Goal: Information Seeking & Learning: Find specific fact

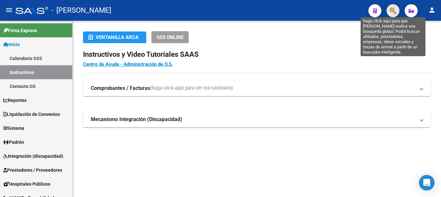
click at [396, 11] on icon "button" at bounding box center [393, 10] width 6 height 7
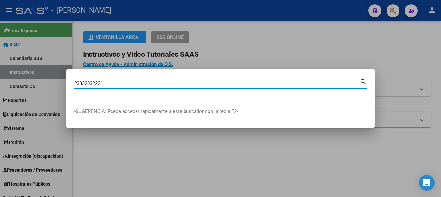
type input "23332032224"
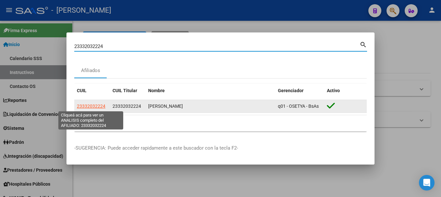
click at [100, 107] on span "23332032224" at bounding box center [91, 105] width 29 height 5
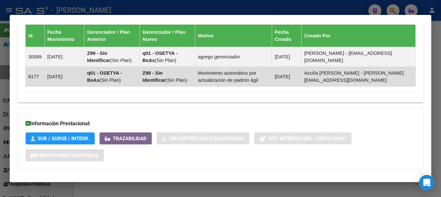
scroll to position [470, 0]
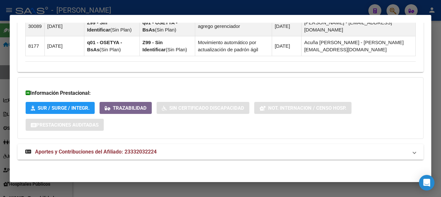
click at [166, 150] on mat-panel-title "Aportes y Contribuciones del Afiliado: 23332032224" at bounding box center [216, 152] width 383 height 8
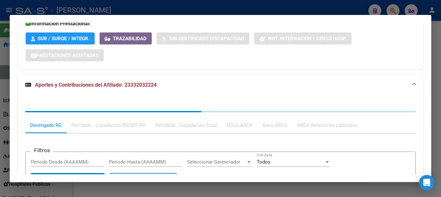
scroll to position [540, 0]
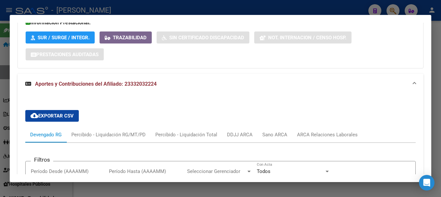
click at [324, 131] on div "ARCA Relaciones Laborales" at bounding box center [327, 134] width 61 height 7
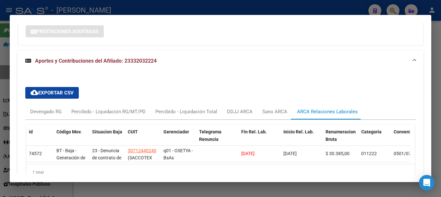
scroll to position [573, 0]
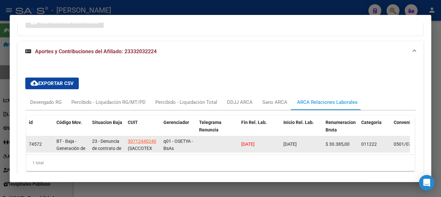
drag, startPoint x: 268, startPoint y: 140, endPoint x: 236, endPoint y: 141, distance: 32.1
click at [236, 141] on div "74572 BT - Baja - Generación de Clave 23 - Denuncia de contrato de trabajo por …" at bounding box center [429, 144] width 806 height 16
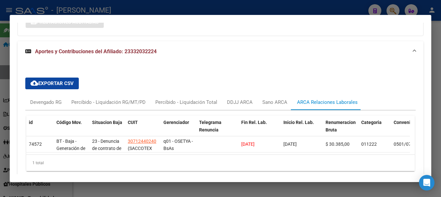
copy span "11/09/2025"
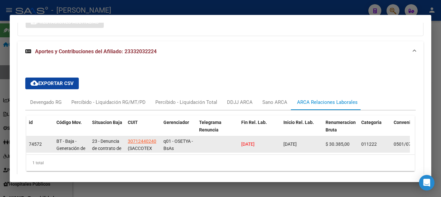
drag, startPoint x: 101, startPoint y: 141, endPoint x: 270, endPoint y: 140, distance: 169.3
click at [270, 140] on div "74572 BT - Baja - Generación de Clave 23 - Denuncia de contrato de trabajo por …" at bounding box center [429, 144] width 806 height 16
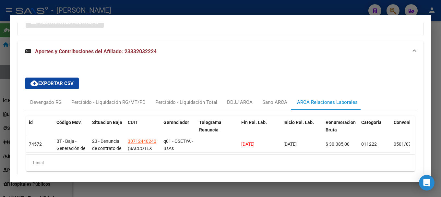
copy div "Denuncia de contrato de trabajo por el empleador/ Art.242 LCT 30712440240 (SACC…"
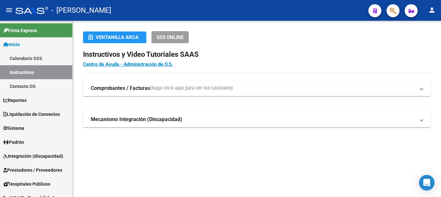
click at [388, 8] on button "button" at bounding box center [392, 10] width 13 height 13
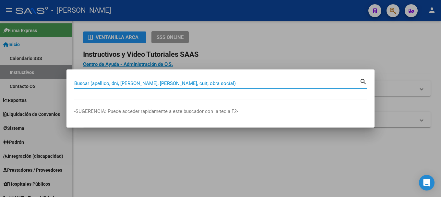
paste input "45541485"
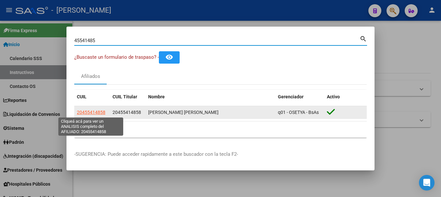
click at [96, 110] on span "20455414858" at bounding box center [91, 112] width 29 height 5
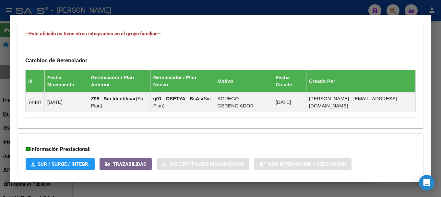
scroll to position [412, 0]
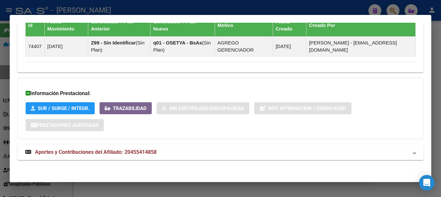
click at [134, 153] on span "Aportes y Contribuciones del Afiliado: 20455414858" at bounding box center [96, 152] width 122 height 6
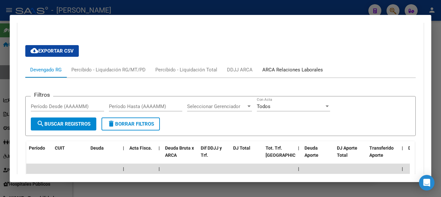
click at [285, 70] on div "ARCA Relaciones Laborales" at bounding box center [292, 69] width 61 height 7
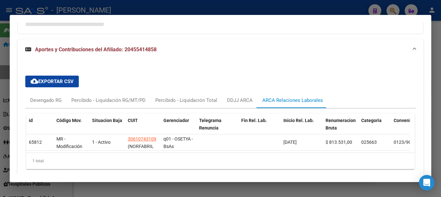
scroll to position [482, 0]
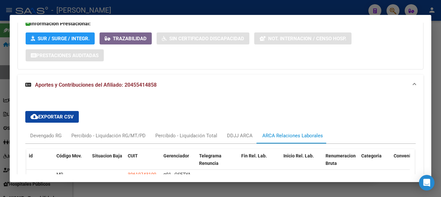
click at [8, 97] on div at bounding box center [220, 98] width 441 height 197
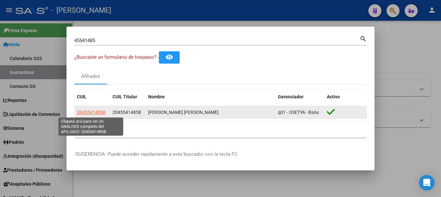
click at [94, 113] on span "20455414858" at bounding box center [91, 112] width 29 height 5
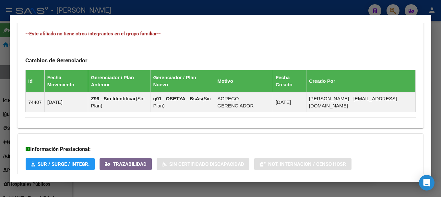
scroll to position [412, 0]
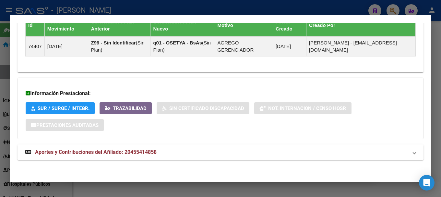
click at [87, 151] on span "Aportes y Contribuciones del Afiliado: 20455414858" at bounding box center [96, 152] width 122 height 6
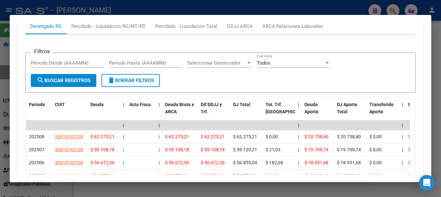
scroll to position [645, 0]
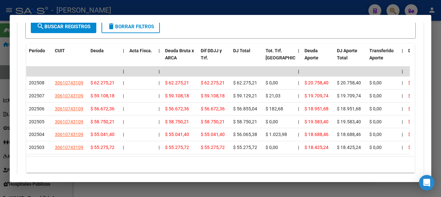
click at [188, 10] on div at bounding box center [220, 98] width 441 height 197
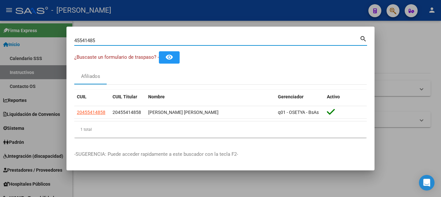
click at [124, 43] on input "45541485" at bounding box center [216, 41] width 285 height 6
paste input "20318038199"
type input "20318038199"
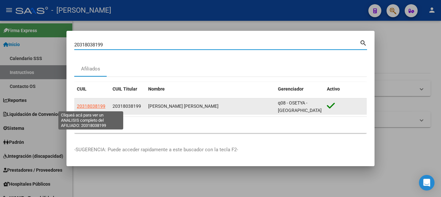
click at [102, 106] on span "20318038199" at bounding box center [91, 105] width 29 height 5
type textarea "20318038199"
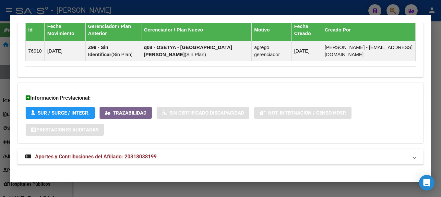
scroll to position [412, 0]
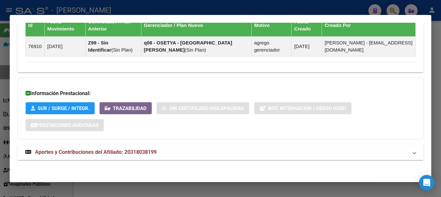
click at [159, 158] on mat-expansion-panel-header "Aportes y Contribuciones del Afiliado: 20318038199" at bounding box center [221, 152] width 406 height 16
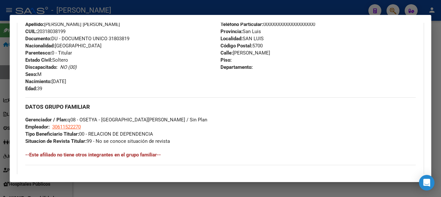
scroll to position [218, 0]
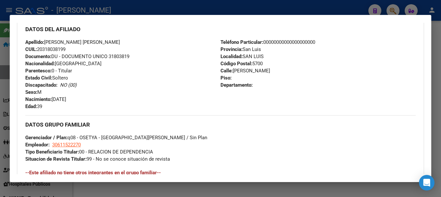
click at [114, 56] on span "Documento: DU - DOCUMENTO UNICO 31803819" at bounding box center [77, 56] width 104 height 6
copy span "31803819"
drag, startPoint x: 81, startPoint y: 41, endPoint x: 114, endPoint y: 41, distance: 33.1
click at [114, 41] on div "Apellido: FUNES MIGUEL ANGEL CUIL: 20318038199 Documento: DU - DOCUMENTO UNICO …" at bounding box center [122, 74] width 195 height 71
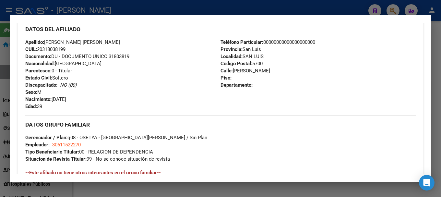
copy span "FUNES MIGUEL ANGEL"
drag, startPoint x: 53, startPoint y: 99, endPoint x: 93, endPoint y: 99, distance: 39.2
click at [93, 99] on div "Apellido: FUNES MIGUEL ANGEL CUIL: 20318038199 Documento: DU - DOCUMENTO UNICO …" at bounding box center [122, 74] width 195 height 71
copy span "22/02/1986"
drag, startPoint x: 232, startPoint y: 71, endPoint x: 278, endPoint y: 68, distance: 45.4
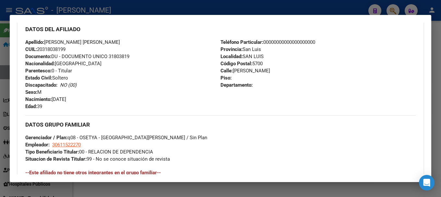
click at [278, 68] on div "Teléfono Particular: 00000000000000000000 Provincia: San Luis Localidad: SAN LU…" at bounding box center [317, 74] width 195 height 71
copy span "LUIS RICOBELLI"
click at [264, 65] on div "Teléfono Particular: 00000000000000000000 Provincia: San Luis Localidad: SAN LU…" at bounding box center [317, 74] width 195 height 71
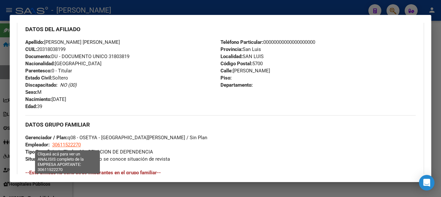
drag, startPoint x: 90, startPoint y: 146, endPoint x: 53, endPoint y: 146, distance: 37.0
click at [53, 146] on div "DATOS GRUPO FAMILIAR Gerenciador / Plan: q08 - OSETYA - San Luis / Sin Plan Emp…" at bounding box center [220, 138] width 390 height 47
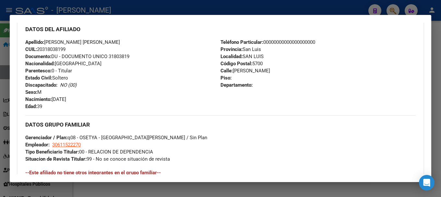
copy span "30611522270"
click at [149, 13] on div at bounding box center [220, 98] width 441 height 197
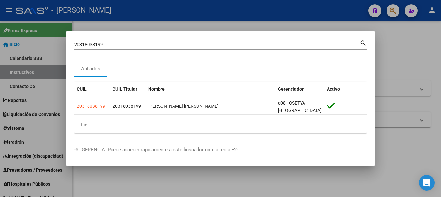
click at [131, 45] on input "20318038199" at bounding box center [216, 45] width 285 height 6
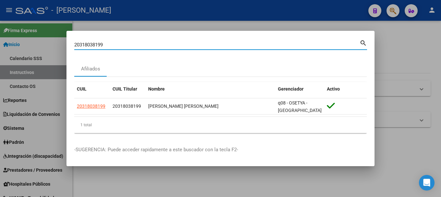
click at [131, 45] on input "20318038199" at bounding box center [216, 45] width 285 height 6
paste input "230200"
type input "20318230200"
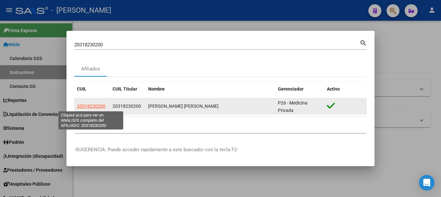
click at [101, 108] on span "20318230200" at bounding box center [91, 105] width 29 height 5
type textarea "20318230200"
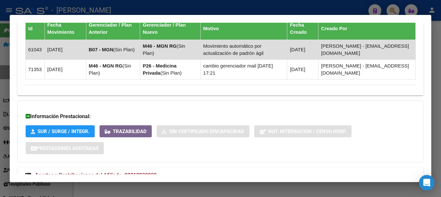
scroll to position [477, 0]
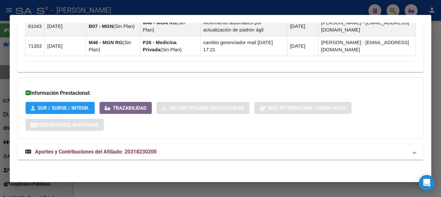
click at [187, 151] on mat-panel-title "Aportes y Contribuciones del Afiliado: 20318230200" at bounding box center [216, 152] width 383 height 8
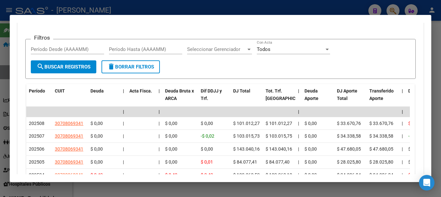
scroll to position [672, 0]
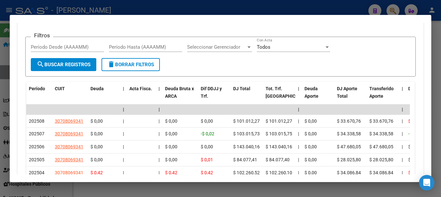
drag, startPoint x: 193, startPoint y: 8, endPoint x: 140, endPoint y: 40, distance: 61.1
click at [192, 9] on div at bounding box center [220, 98] width 441 height 197
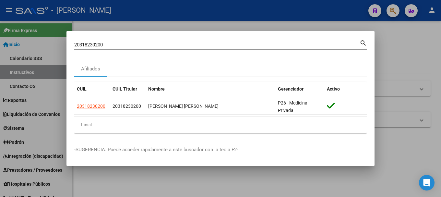
click at [126, 46] on input "20318230200" at bounding box center [216, 45] width 285 height 6
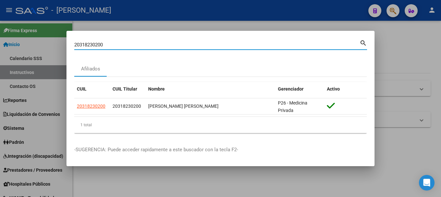
click at [126, 46] on input "20318230200" at bounding box center [216, 45] width 285 height 6
paste input "7884"
type input "20318237884"
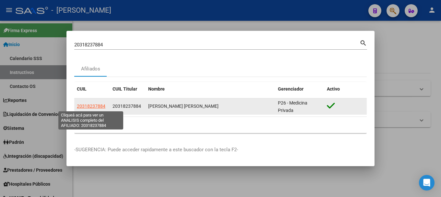
click at [100, 104] on span "20318237884" at bounding box center [91, 105] width 29 height 5
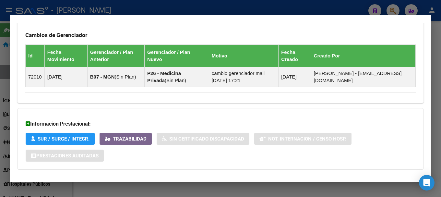
scroll to position [420, 0]
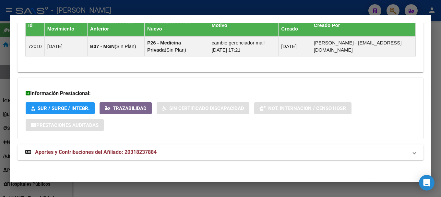
click at [181, 148] on mat-panel-title "Aportes y Contribuciones del Afiliado: 20318237884" at bounding box center [216, 152] width 383 height 8
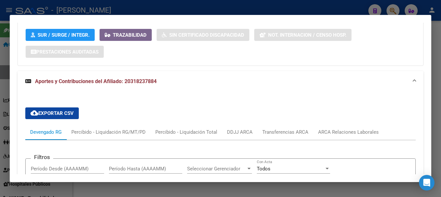
scroll to position [458, 0]
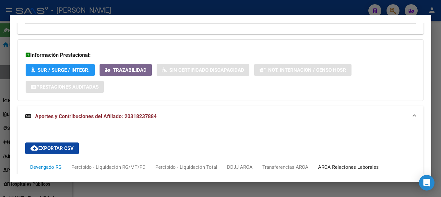
click at [349, 165] on div "ARCA Relaciones Laborales" at bounding box center [348, 166] width 61 height 7
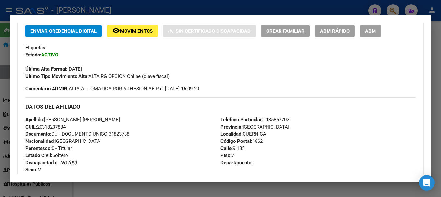
scroll to position [197, 0]
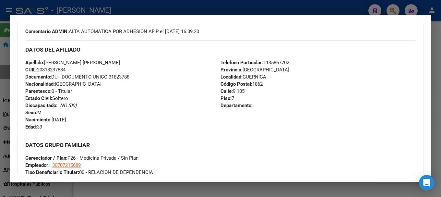
click at [126, 75] on span "Documento: DU - DOCUMENTO UNICO 31823788" at bounding box center [77, 77] width 104 height 6
copy span "31823788"
drag, startPoint x: 48, startPoint y: 63, endPoint x: 157, endPoint y: 63, distance: 109.3
click at [157, 63] on div "Apellido: FERNANDO ELIAS RAMON BARRO PEREZ CUIL: 20318237884 Documento: DU - DO…" at bounding box center [122, 94] width 195 height 71
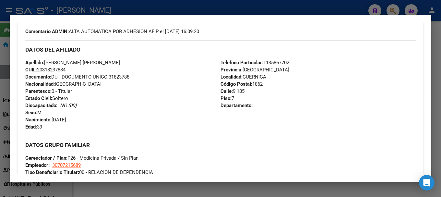
copy span "FERNANDO ELIAS RAMON BARRO PEREZ"
drag, startPoint x: 53, startPoint y: 120, endPoint x: 97, endPoint y: 120, distance: 43.4
click at [97, 120] on div "Apellido: FERNANDO ELIAS RAMON BARRO PEREZ CUIL: 20318237884 Documento: DU - DO…" at bounding box center [122, 94] width 195 height 71
copy span "25/11/1985"
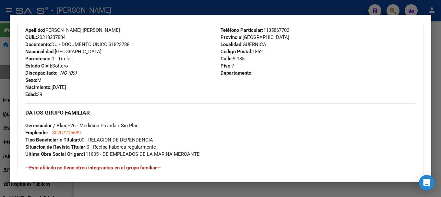
scroll to position [165, 0]
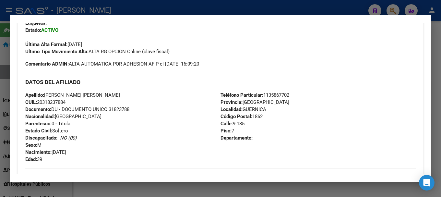
drag, startPoint x: 232, startPoint y: 124, endPoint x: 252, endPoint y: 124, distance: 19.8
click at [252, 124] on div "Teléfono Particular: 1135867702 Provincia: Buenos Aires Localidad: GUERNICA Cód…" at bounding box center [317, 126] width 195 height 71
copy span "9 185"
click at [279, 101] on div "Teléfono Particular: 1135867702 Provincia: Buenos Aires Localidad: GUERNICA Cód…" at bounding box center [317, 126] width 195 height 71
click at [280, 95] on span "Teléfono Particular: 1135867702" at bounding box center [254, 95] width 69 height 6
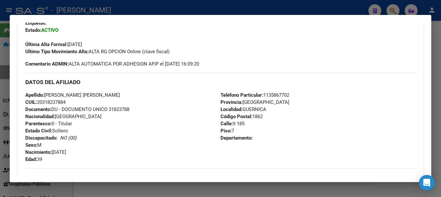
click at [280, 95] on span "Teléfono Particular: 1135867702" at bounding box center [254, 95] width 69 height 6
copy span "1135867702"
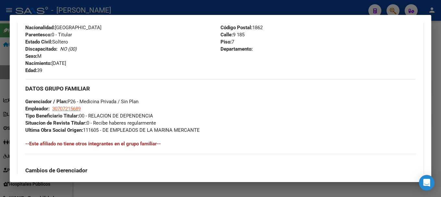
scroll to position [295, 0]
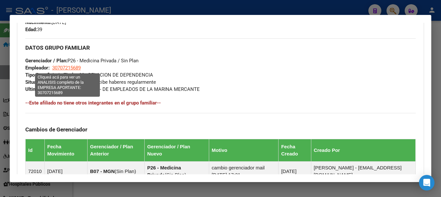
drag, startPoint x: 84, startPoint y: 69, endPoint x: 53, endPoint y: 69, distance: 30.8
click at [53, 69] on div "DATOS GRUPO FAMILIAR Gerenciador / Plan: P26 - Medicina Privada / Sin Plan Empl…" at bounding box center [220, 65] width 390 height 54
click at [68, 69] on span "30707215689" at bounding box center [66, 68] width 29 height 6
type textarea "30707215689"
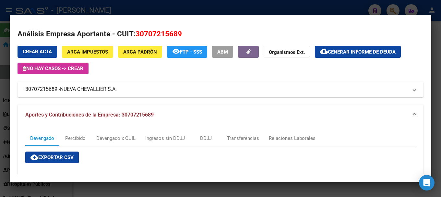
drag, startPoint x: 145, startPoint y: 88, endPoint x: 119, endPoint y: 90, distance: 25.7
click at [117, 90] on span "NUEVA CHEVALLIER S.A." at bounding box center [88, 89] width 57 height 8
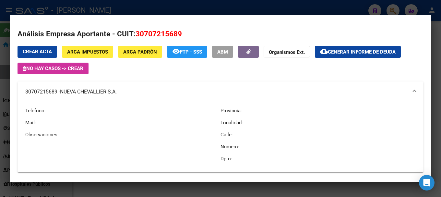
drag, startPoint x: 207, startPoint y: 6, endPoint x: 200, endPoint y: 12, distance: 9.0
click at [207, 6] on div at bounding box center [220, 98] width 441 height 197
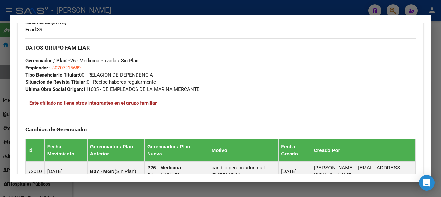
click at [144, 18] on mat-dialog-container "Análisis Afiliado - CUIL: 20318237884 DATOS PADRÓN ÁGIL: BARRO PEREZ FERNANDO E…" at bounding box center [221, 98] width 422 height 167
click at [153, 12] on div at bounding box center [220, 98] width 441 height 197
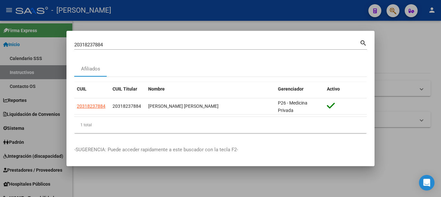
click at [119, 46] on input "20318237884" at bounding box center [216, 45] width 285 height 6
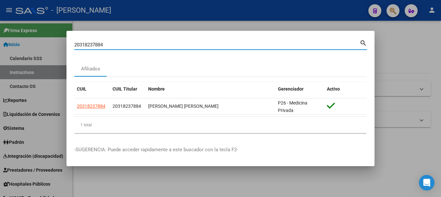
click at [119, 46] on input "20318237884" at bounding box center [216, 45] width 285 height 6
paste input "362905"
type input "20318362905"
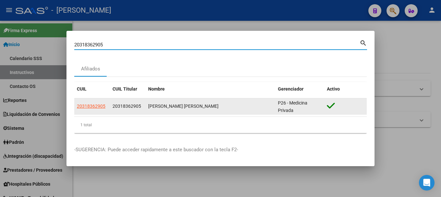
click at [100, 102] on datatable-body-cell "20318362905" at bounding box center [92, 106] width 36 height 16
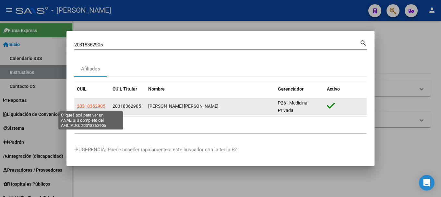
click at [94, 105] on span "20318362905" at bounding box center [91, 105] width 29 height 5
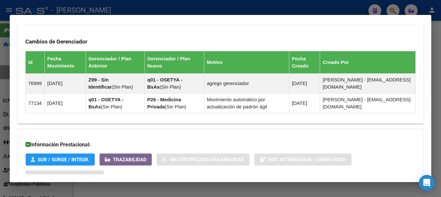
scroll to position [439, 0]
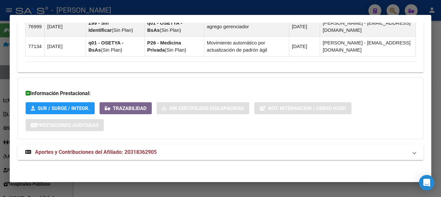
click at [164, 153] on mat-panel-title "Aportes y Contribuciones del Afiliado: 20318362905" at bounding box center [216, 152] width 383 height 8
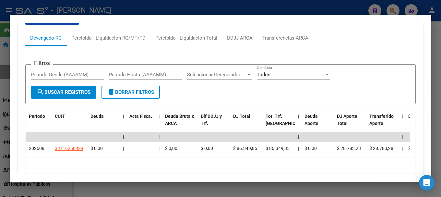
scroll to position [607, 0]
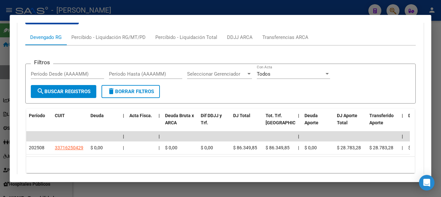
click at [176, 14] on div at bounding box center [220, 98] width 441 height 197
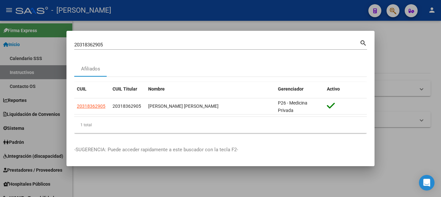
click at [126, 43] on input "20318362905" at bounding box center [216, 45] width 285 height 6
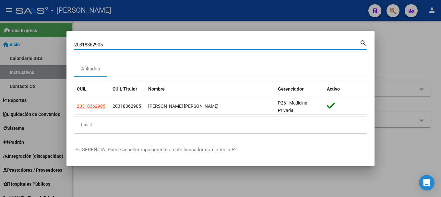
click at [126, 43] on input "20318362905" at bounding box center [216, 45] width 285 height 6
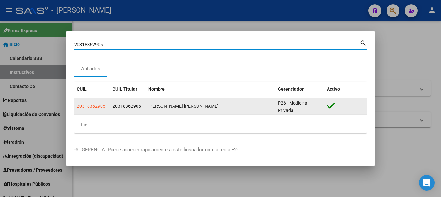
click at [126, 100] on datatable-body-cell "20318362905" at bounding box center [128, 106] width 36 height 16
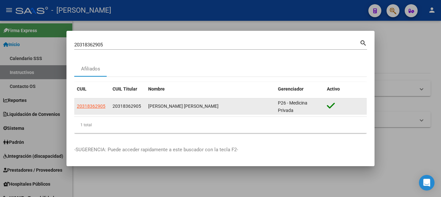
drag, startPoint x: 116, startPoint y: 105, endPoint x: 137, endPoint y: 105, distance: 21.1
click at [137, 105] on span "20318362905" at bounding box center [127, 105] width 29 height 5
drag, startPoint x: 148, startPoint y: 105, endPoint x: 228, endPoint y: 104, distance: 80.1
click at [228, 104] on datatable-body-cell "DEL CASTILLO RAUL RICARDO" at bounding box center [211, 106] width 130 height 16
click at [96, 102] on datatable-body-cell "20318362905" at bounding box center [92, 106] width 36 height 16
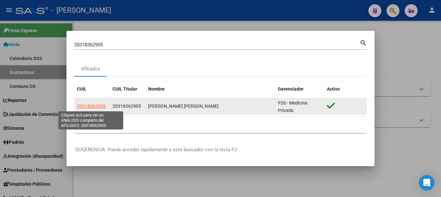
click at [95, 105] on span "20318362905" at bounding box center [91, 105] width 29 height 5
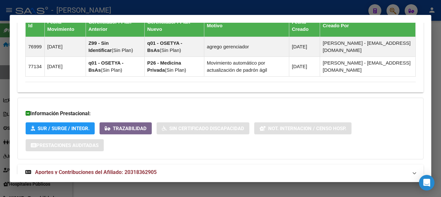
scroll to position [439, 0]
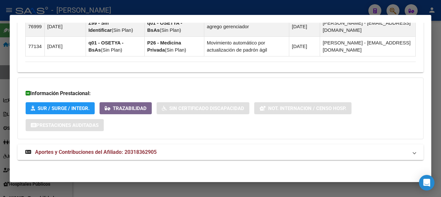
drag, startPoint x: 137, startPoint y: 149, endPoint x: 180, endPoint y: 96, distance: 68.2
click at [137, 149] on span "Aportes y Contribuciones del Afiliado: 20318362905" at bounding box center [96, 152] width 122 height 6
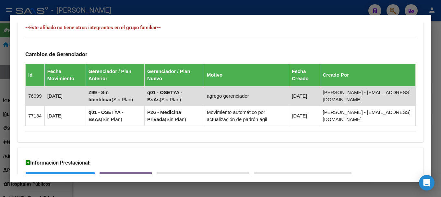
scroll to position [180, 0]
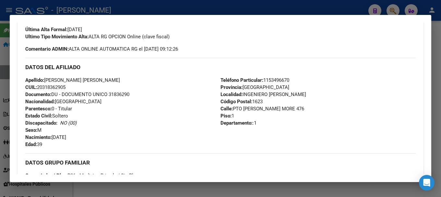
drag, startPoint x: 54, startPoint y: 137, endPoint x: 90, endPoint y: 137, distance: 36.0
click at [90, 137] on div "Apellido: DEL CASTILLO RAUL RICARDO CUIL: 20318362905 Documento: DU - DOCUMENTO…" at bounding box center [122, 112] width 195 height 71
drag, startPoint x: 231, startPoint y: 108, endPoint x: 287, endPoint y: 107, distance: 55.4
click at [287, 107] on span "Calle: PTO FRANCISCO P MORE 476" at bounding box center [262, 109] width 84 height 6
click at [255, 102] on span "Código Postal: 1623" at bounding box center [241, 102] width 42 height 6
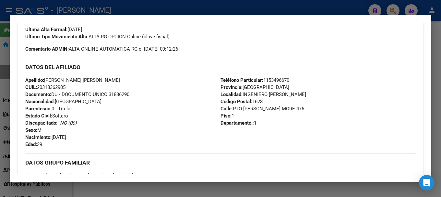
click at [255, 102] on span "Código Postal: 1623" at bounding box center [241, 102] width 42 height 6
click at [283, 79] on span "Teléfono Particular: 1153496670" at bounding box center [254, 80] width 69 height 6
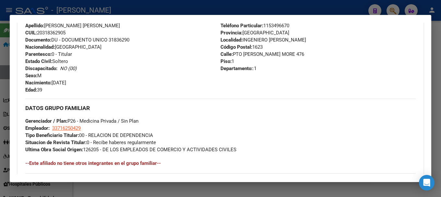
scroll to position [277, 0]
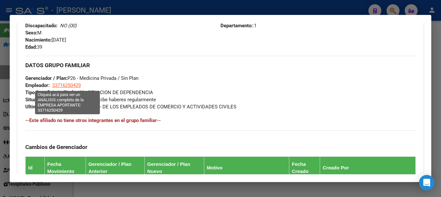
click at [78, 86] on span "33716250429" at bounding box center [66, 85] width 29 height 6
type textarea "33716250429"
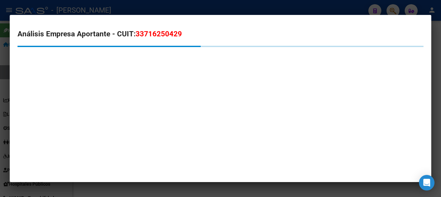
click at [161, 30] on span "33716250429" at bounding box center [159, 34] width 46 height 8
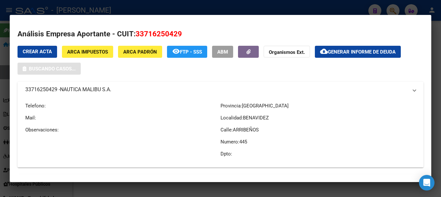
click at [161, 30] on span "33716250429" at bounding box center [159, 34] width 46 height 8
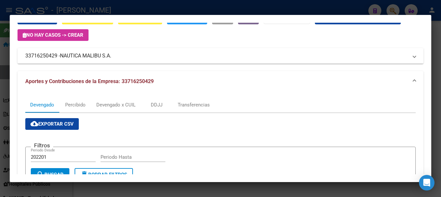
scroll to position [32, 0]
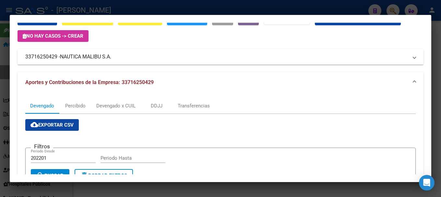
click at [206, 6] on div at bounding box center [220, 98] width 441 height 197
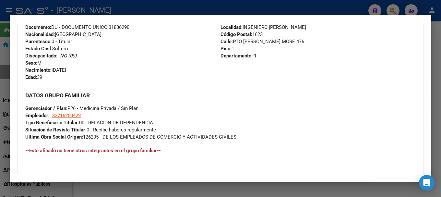
scroll to position [212, 0]
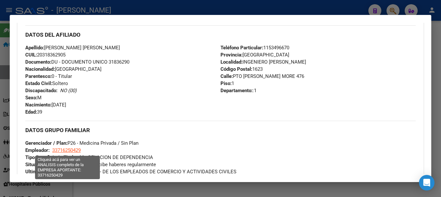
click at [70, 148] on span "33716250429" at bounding box center [66, 150] width 29 height 6
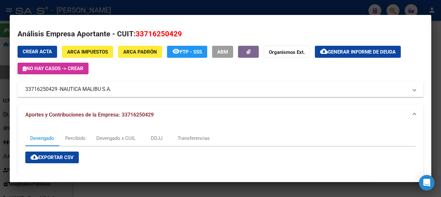
drag, startPoint x: 62, startPoint y: 89, endPoint x: 114, endPoint y: 89, distance: 52.2
click at [114, 89] on mat-panel-title "33716250429 - NAUTICA MALIBU S.A." at bounding box center [216, 89] width 383 height 8
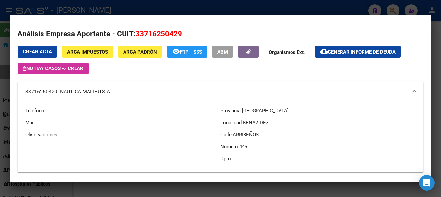
click at [114, 89] on mat-panel-title "33716250429 - NAUTICA MALIBU S.A." at bounding box center [216, 92] width 383 height 8
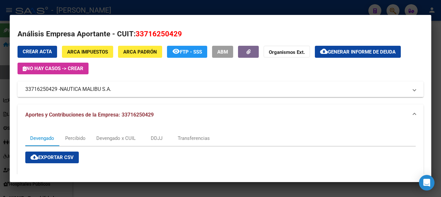
drag, startPoint x: 63, startPoint y: 88, endPoint x: 113, endPoint y: 89, distance: 50.6
click at [111, 89] on span "NAUTICA MALIBU S.A." at bounding box center [85, 89] width 51 height 8
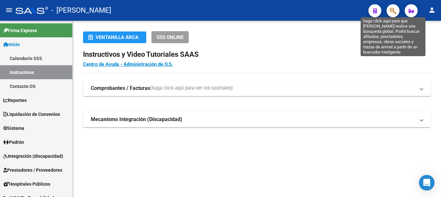
click at [395, 12] on icon "button" at bounding box center [393, 10] width 6 height 7
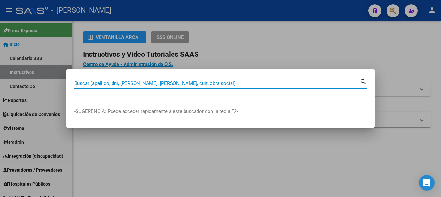
paste input "27485063019"
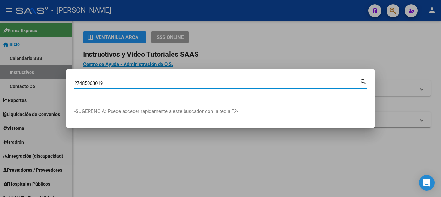
type input "27485063019"
